Goal: Navigation & Orientation: Find specific page/section

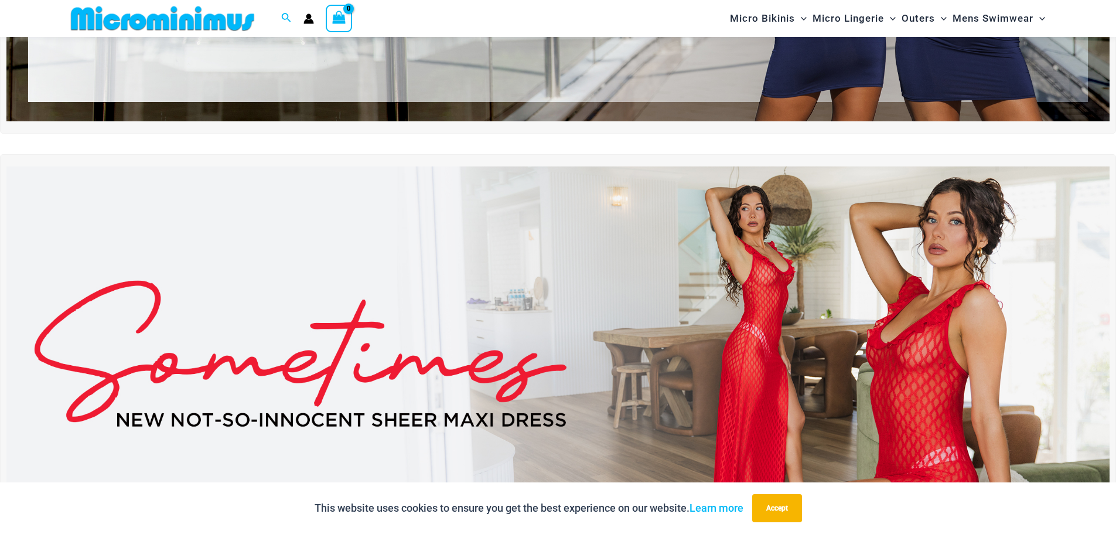
scroll to position [517, 0]
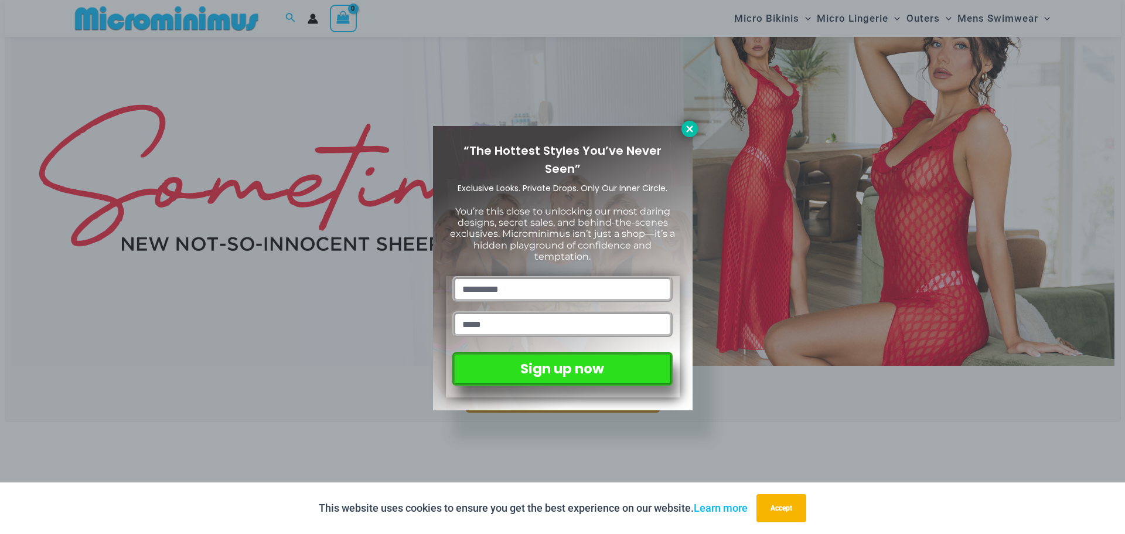
click at [692, 131] on icon at bounding box center [689, 128] width 6 height 6
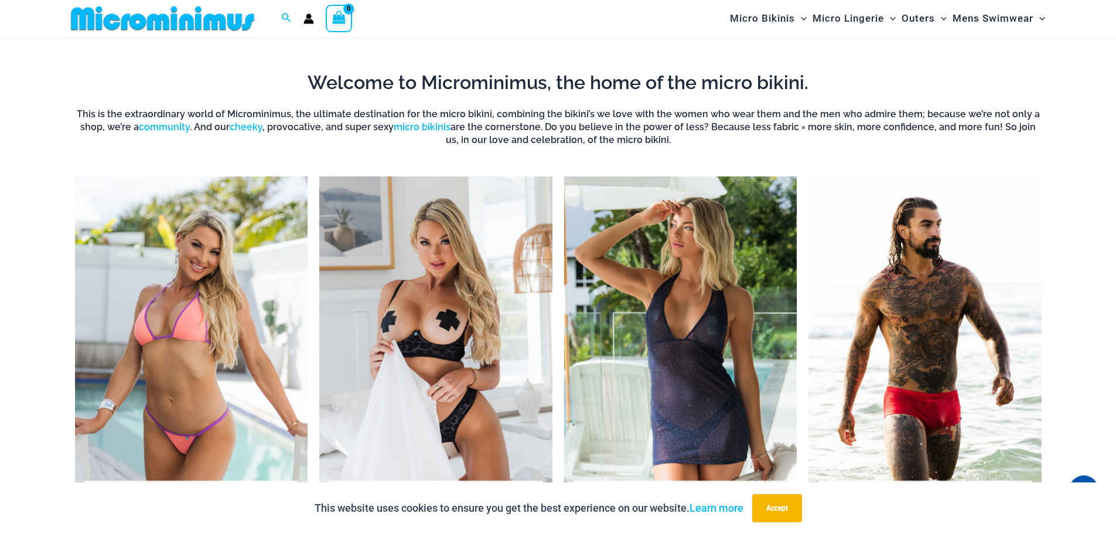
scroll to position [1138, 0]
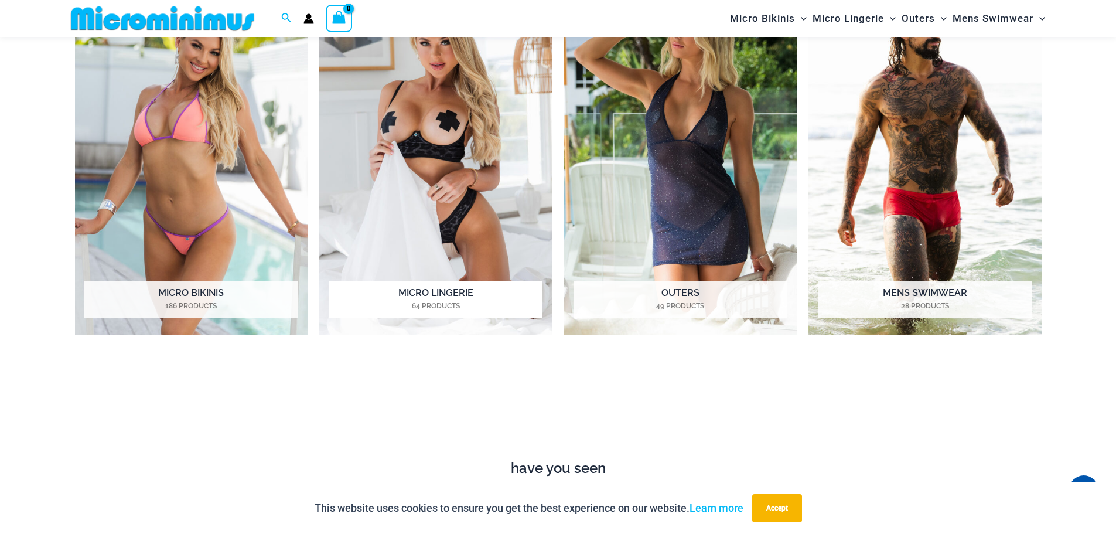
click at [427, 124] on img "Visit product category Micro Lingerie" at bounding box center [435, 156] width 233 height 358
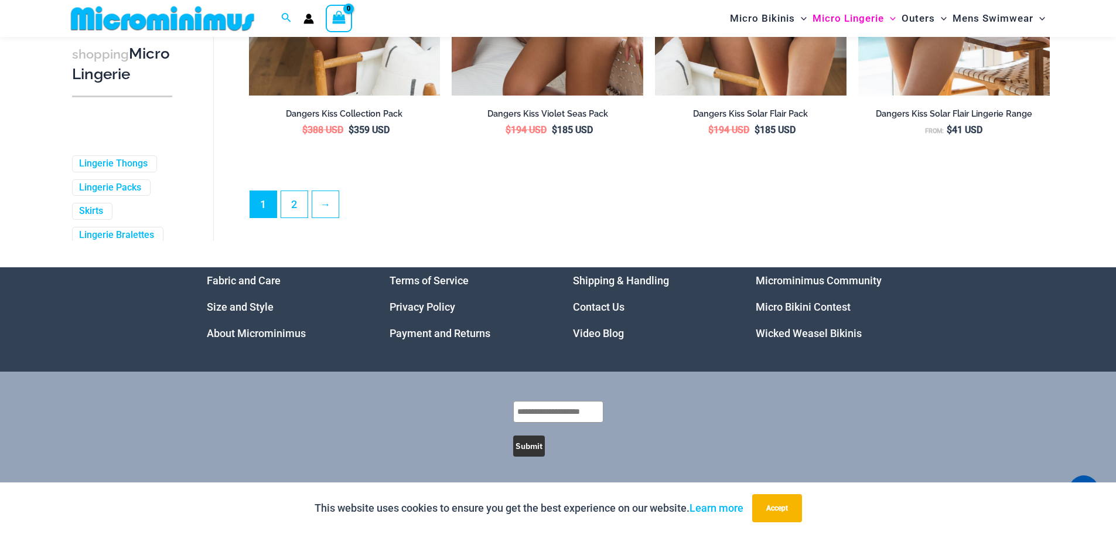
scroll to position [3201, 0]
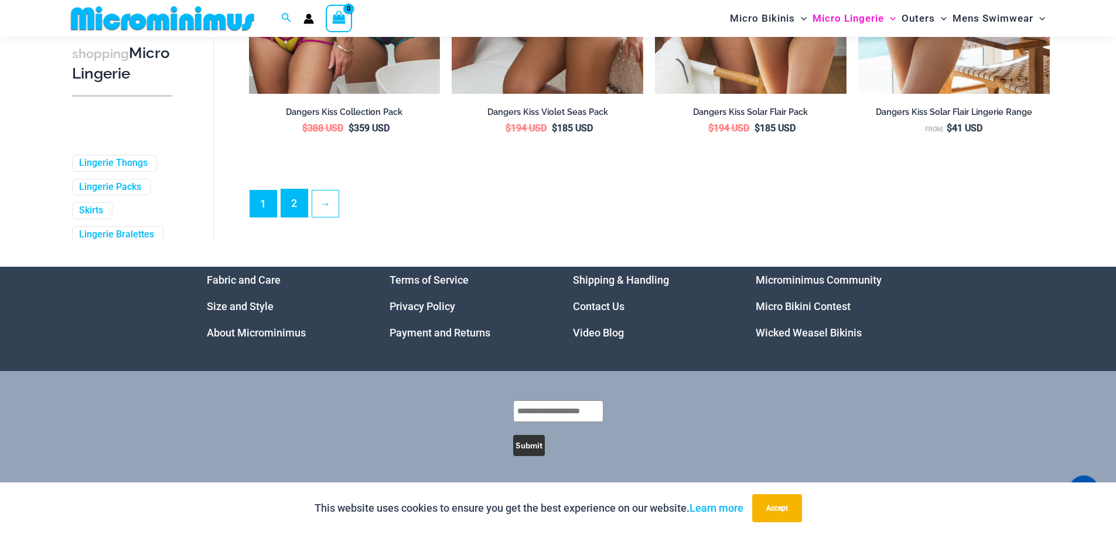
click at [289, 205] on link "2" at bounding box center [294, 203] width 26 height 28
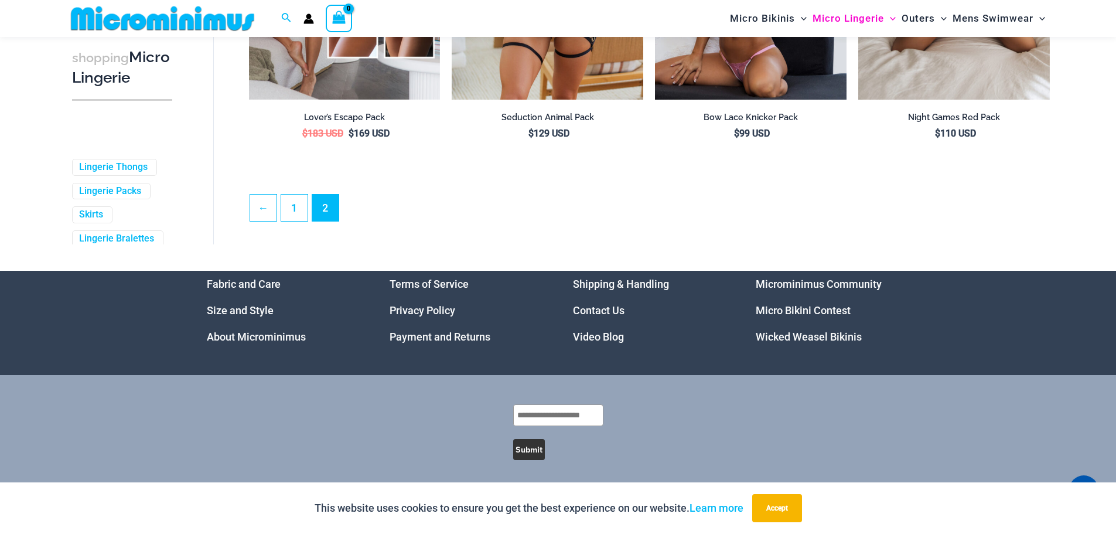
scroll to position [3137, 0]
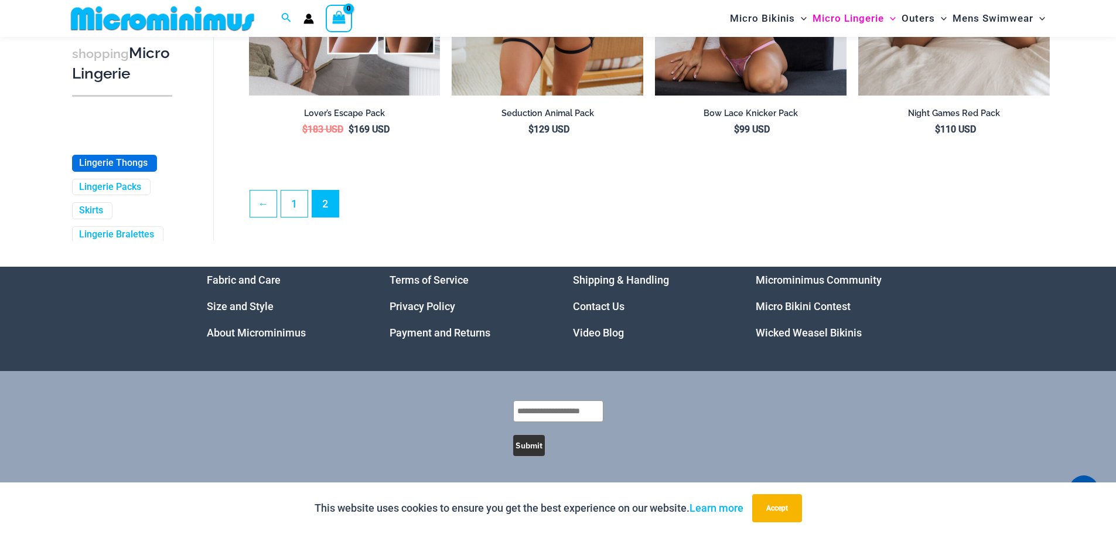
click at [108, 169] on link "Lingerie Thongs" at bounding box center [113, 163] width 69 height 12
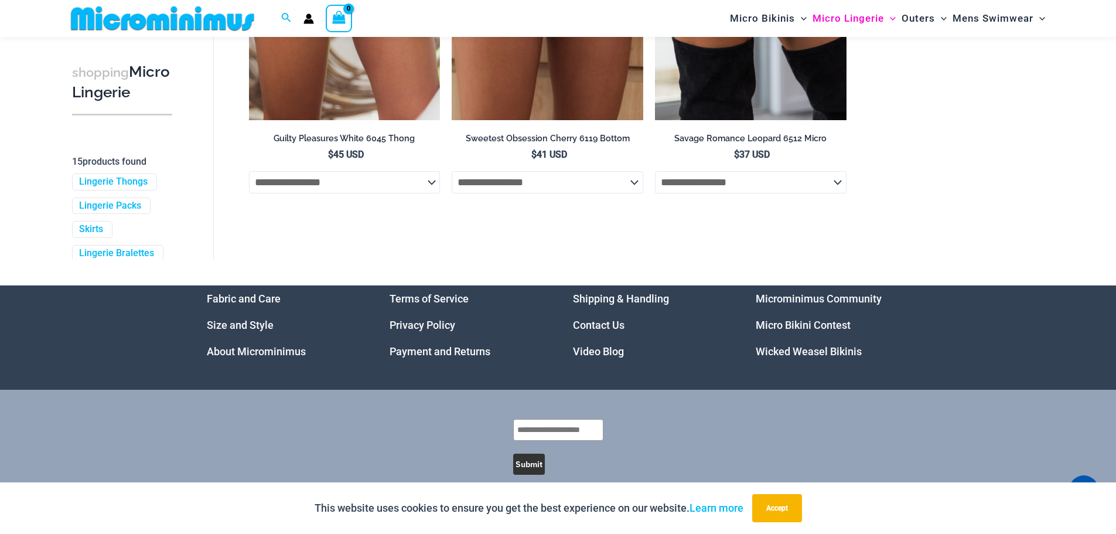
scroll to position [1623, 0]
